Goal: Transaction & Acquisition: Purchase product/service

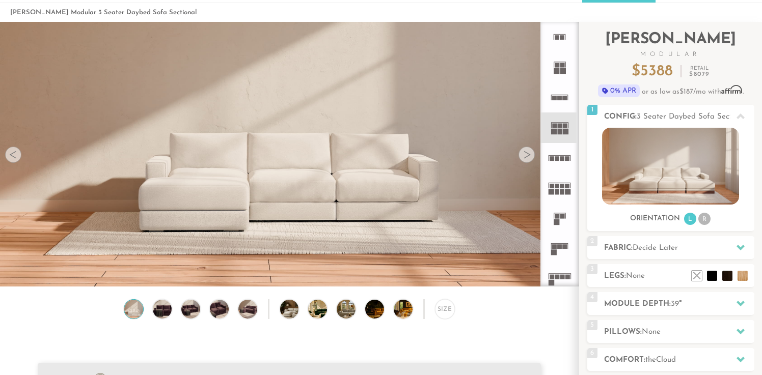
scroll to position [52, 0]
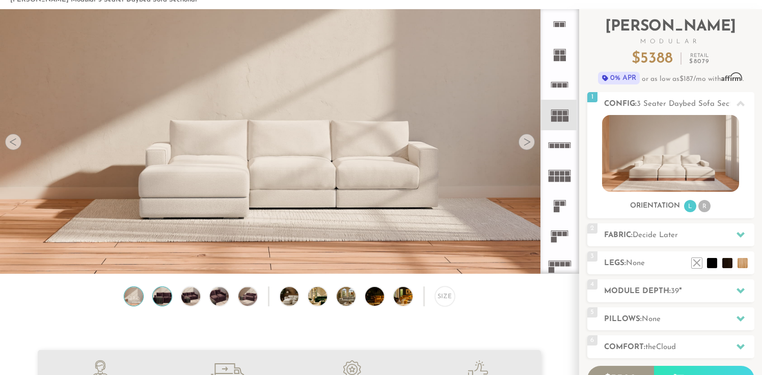
click at [158, 297] on img at bounding box center [162, 296] width 22 height 19
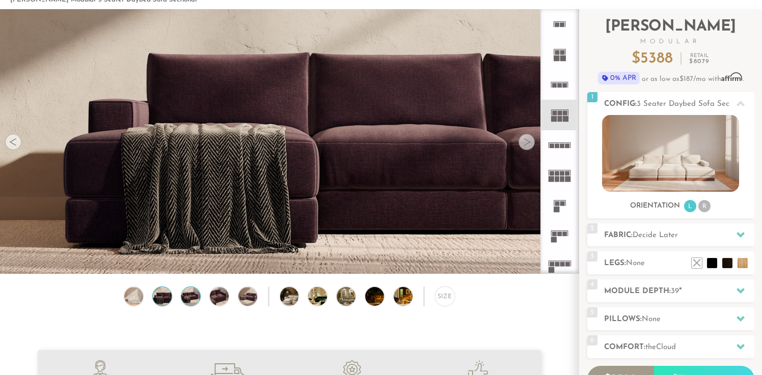
click at [192, 295] on img at bounding box center [190, 296] width 22 height 19
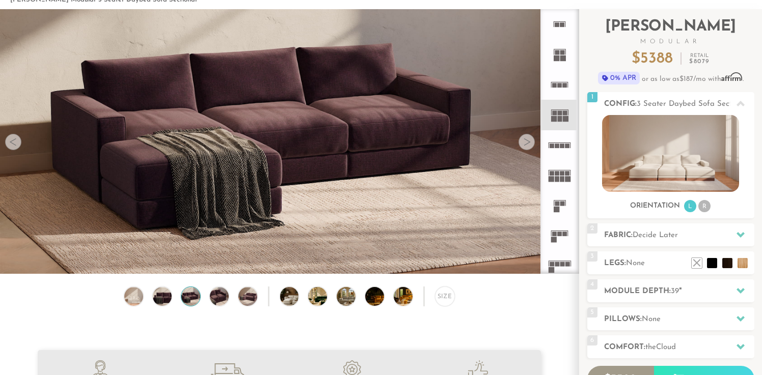
click at [229, 294] on div "Size" at bounding box center [289, 299] width 578 height 25
click at [250, 293] on img at bounding box center [247, 296] width 22 height 19
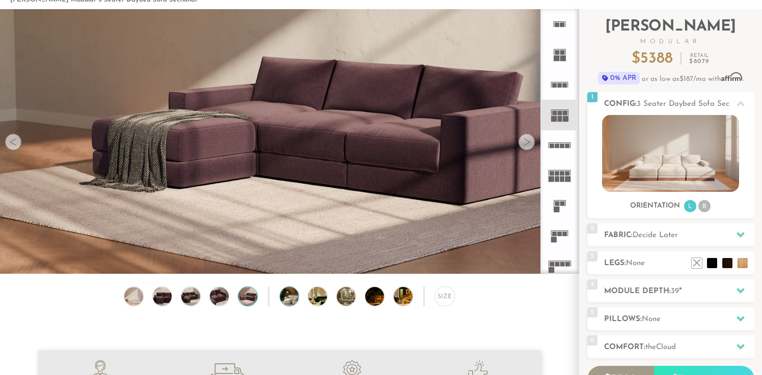
click at [280, 291] on div at bounding box center [289, 297] width 20 height 20
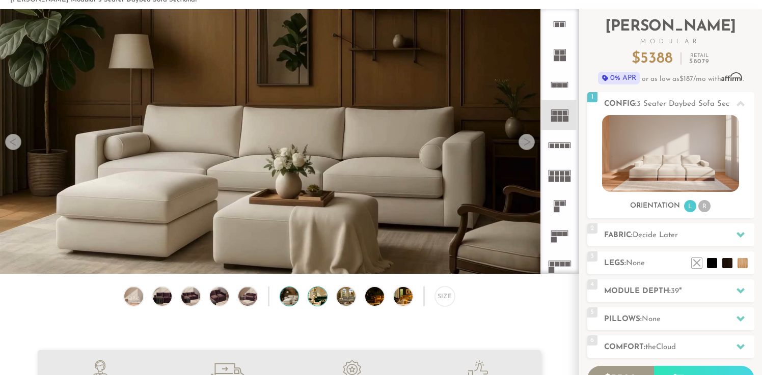
click at [321, 293] on img at bounding box center [325, 296] width 34 height 19
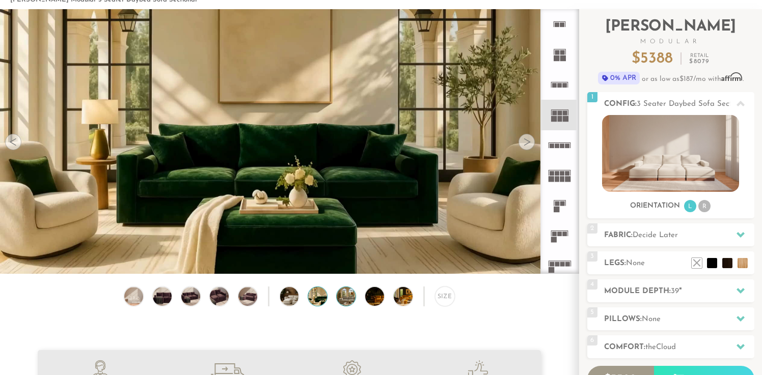
click at [341, 292] on img at bounding box center [353, 296] width 34 height 19
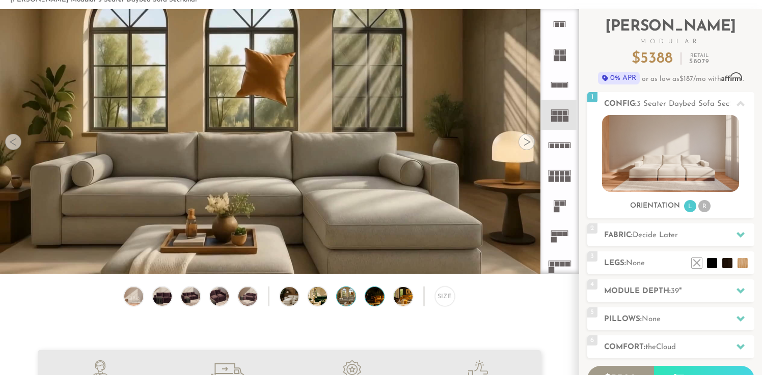
scroll to position [131, 0]
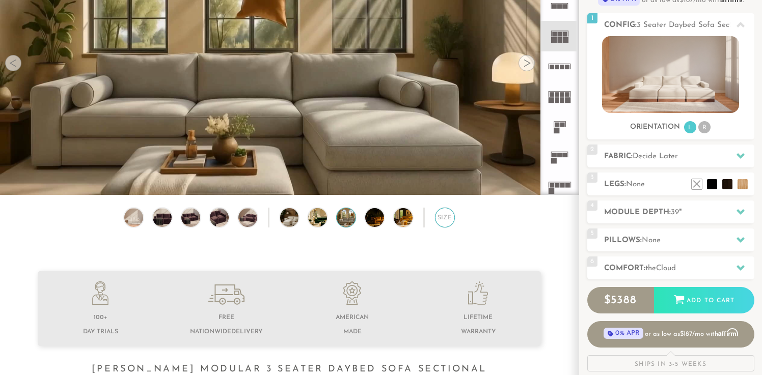
click at [436, 214] on div "Size" at bounding box center [445, 218] width 20 height 20
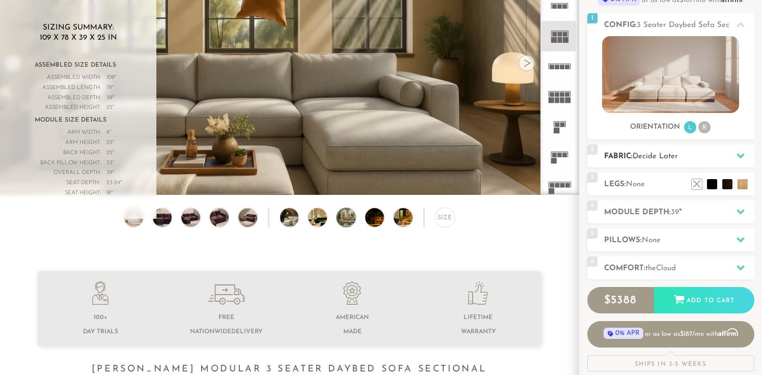
click at [717, 156] on h2 "Fabric: Decide Later" at bounding box center [679, 157] width 150 height 12
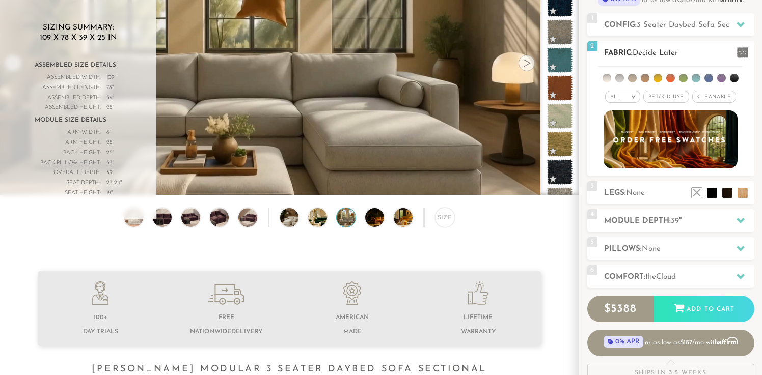
click at [608, 79] on li at bounding box center [606, 78] width 9 height 9
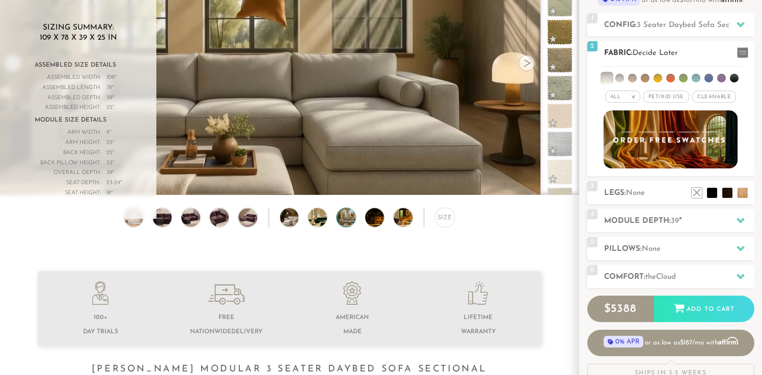
click at [618, 78] on li at bounding box center [619, 78] width 9 height 9
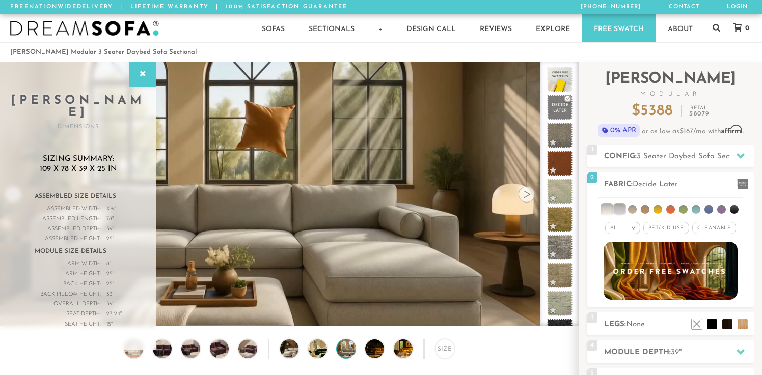
scroll to position [6, 0]
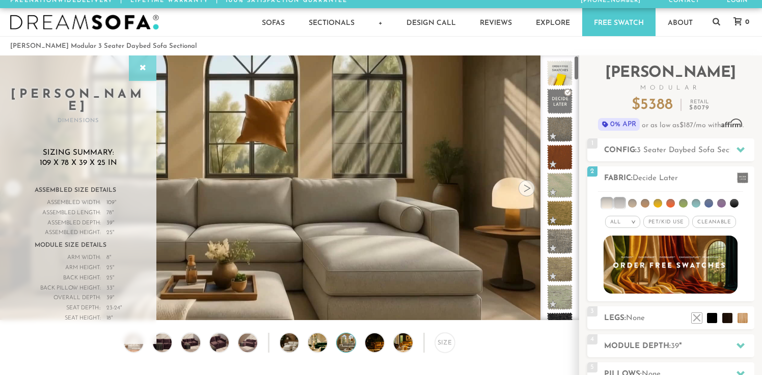
click at [145, 74] on div at bounding box center [142, 67] width 27 height 25
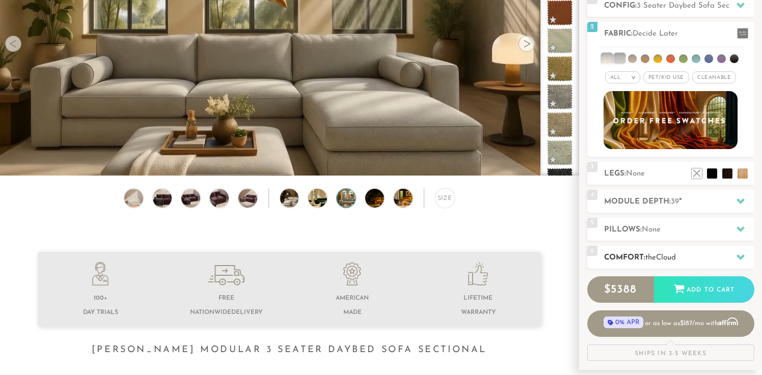
scroll to position [157, 0]
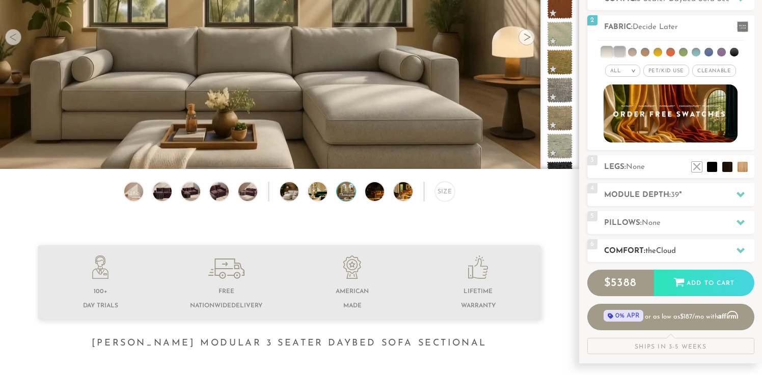
click at [728, 251] on h2 "Comfort: the Cloud" at bounding box center [679, 251] width 150 height 12
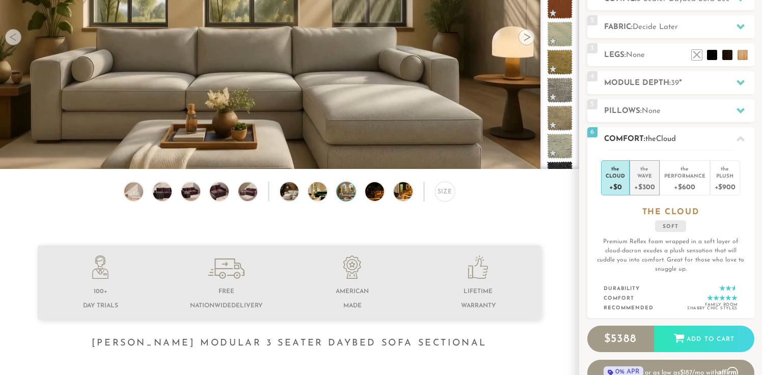
click at [643, 180] on div "+$300" at bounding box center [644, 186] width 20 height 15
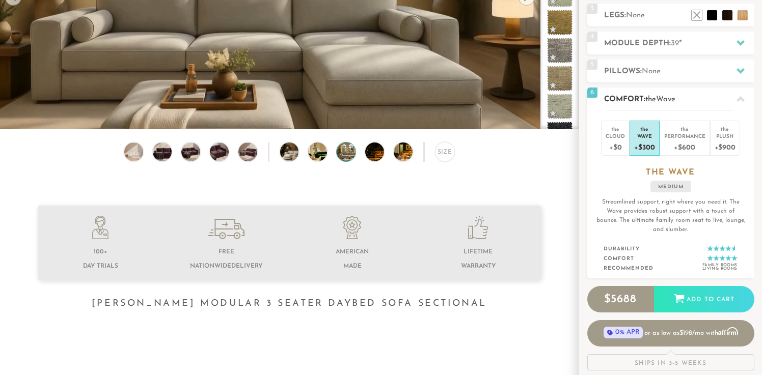
scroll to position [204, 0]
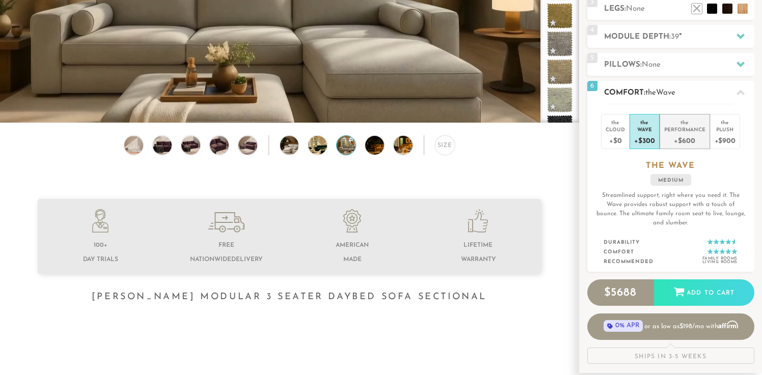
click at [700, 127] on div "Performance" at bounding box center [684, 129] width 41 height 7
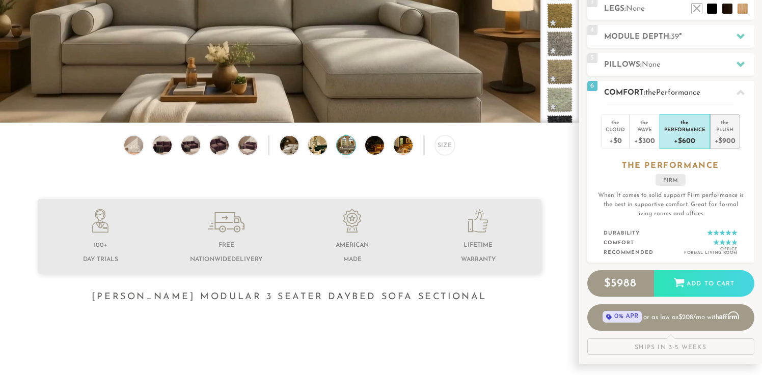
click at [724, 128] on div "Plush" at bounding box center [724, 129] width 21 height 7
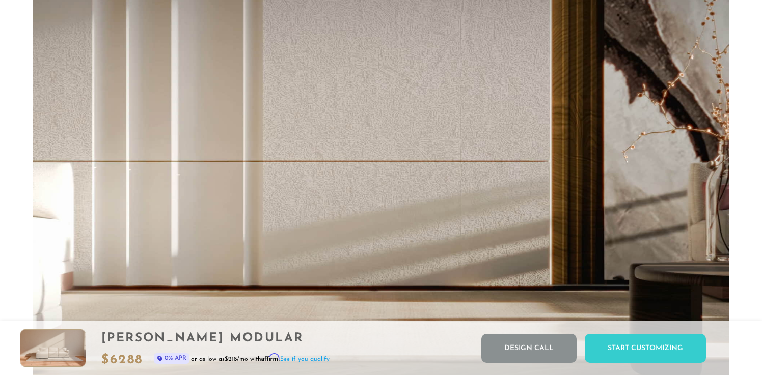
scroll to position [11326, 762]
